Goal: Find contact information: Find contact information

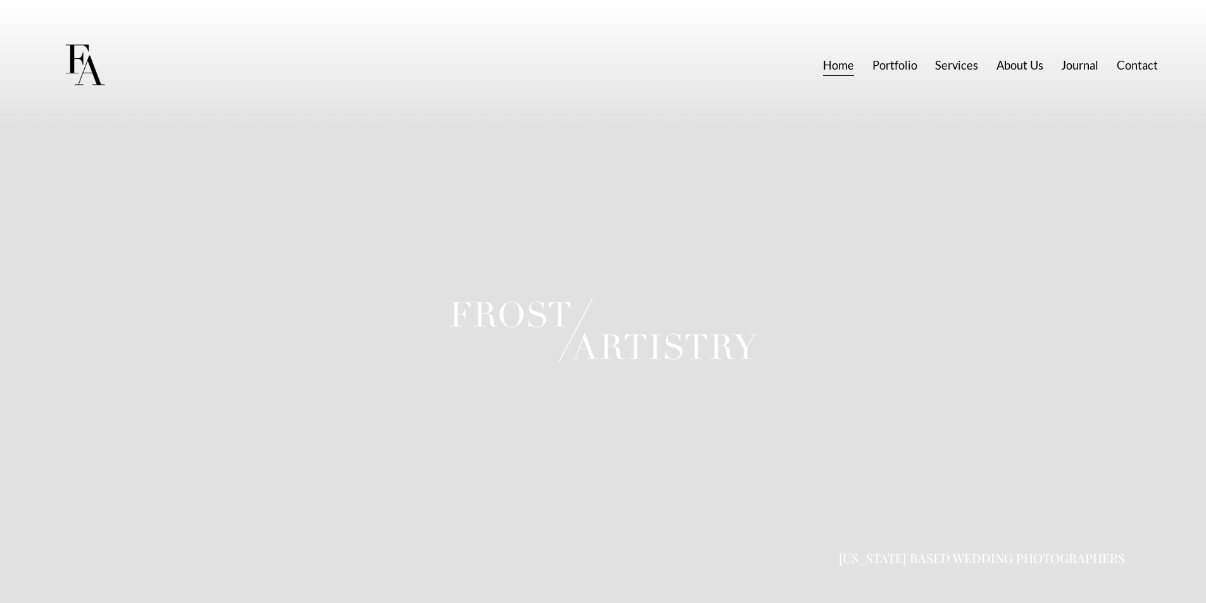
click at [1141, 73] on link "Contact" at bounding box center [1136, 65] width 41 height 23
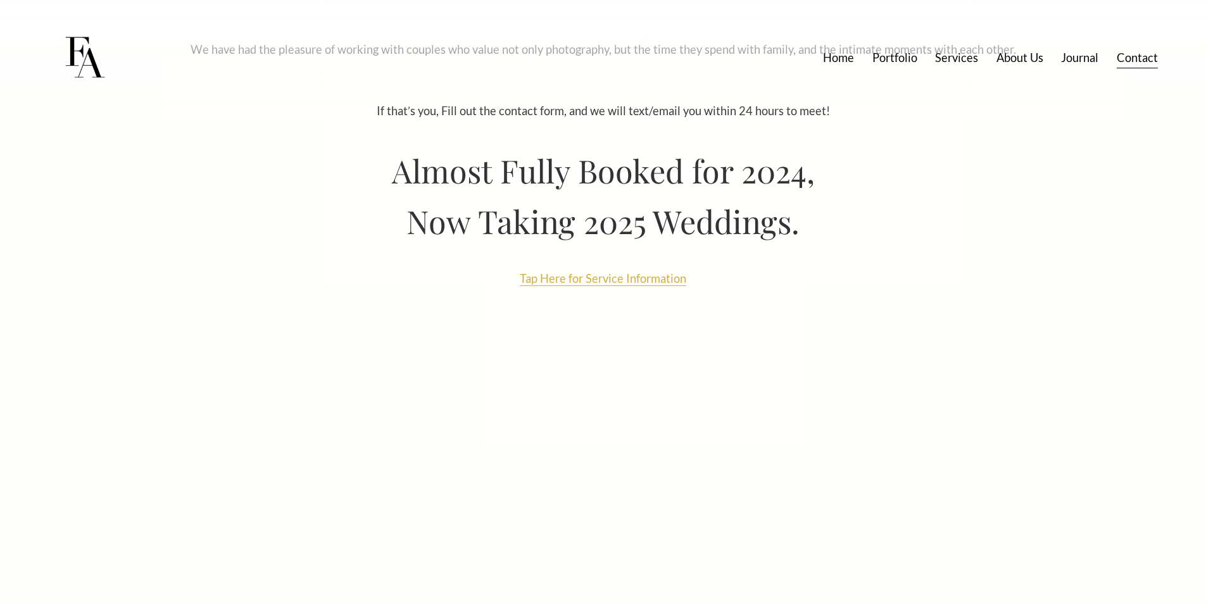
scroll to position [717, 0]
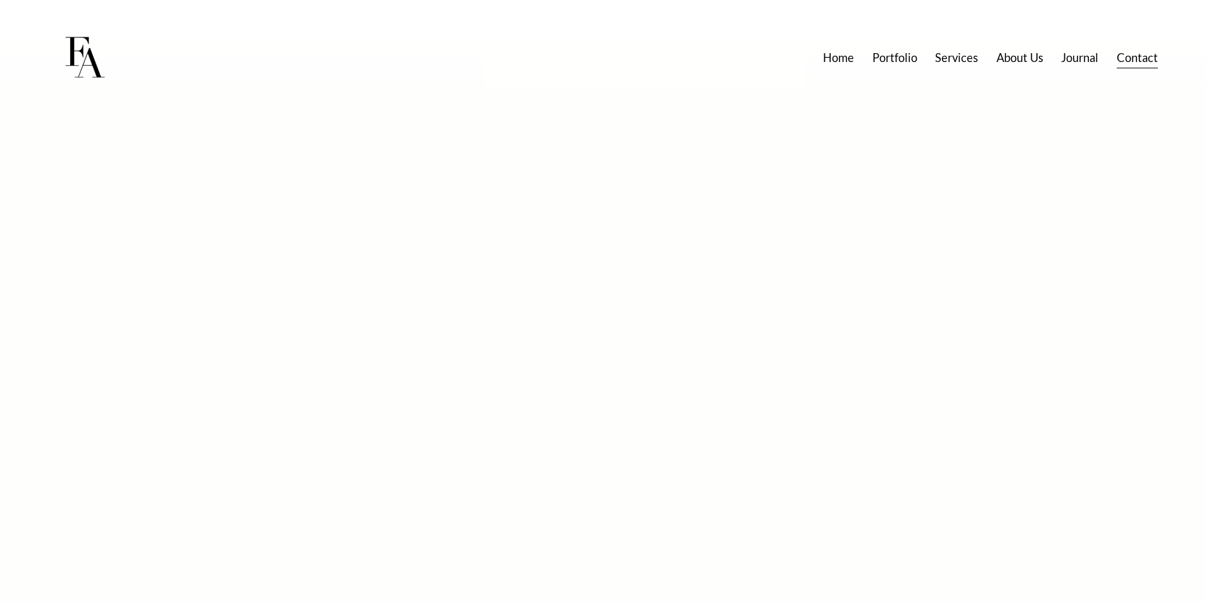
click at [1128, 68] on link "Contact" at bounding box center [1136, 57] width 41 height 23
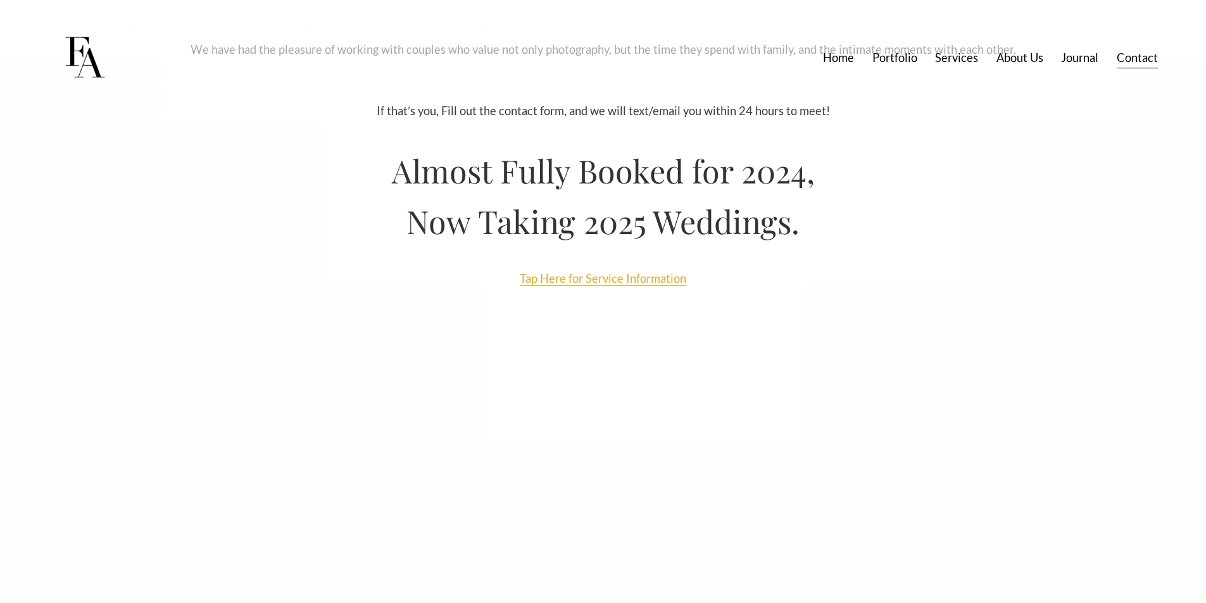
scroll to position [717, 0]
